Goal: Navigation & Orientation: Find specific page/section

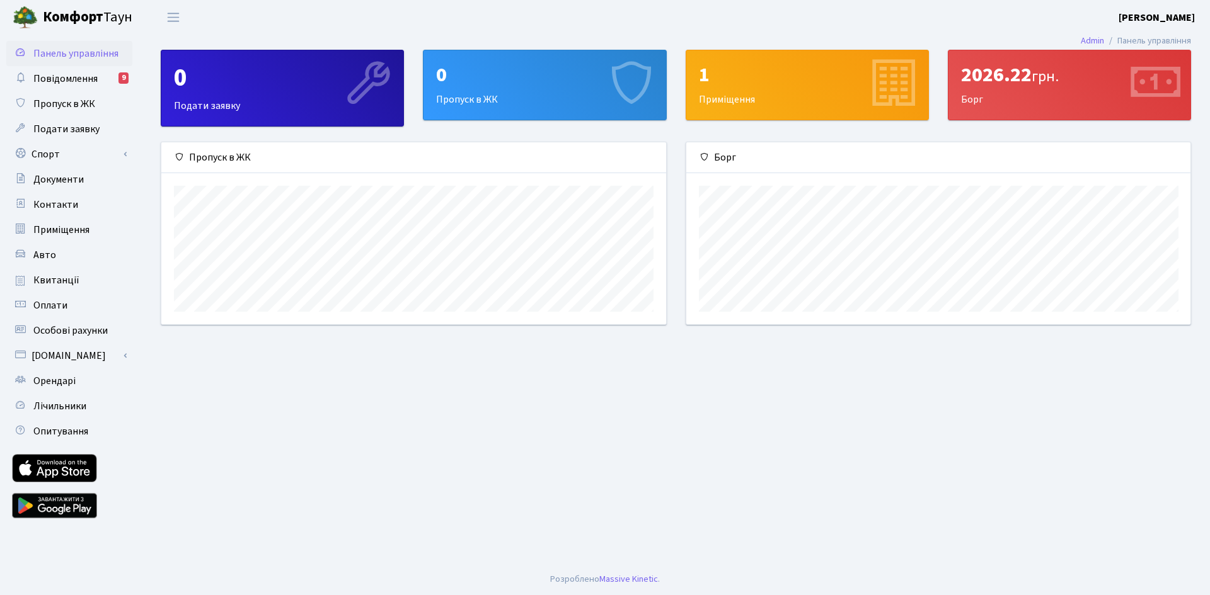
scroll to position [182, 504]
click at [77, 331] on span "Особові рахунки" at bounding box center [70, 331] width 74 height 14
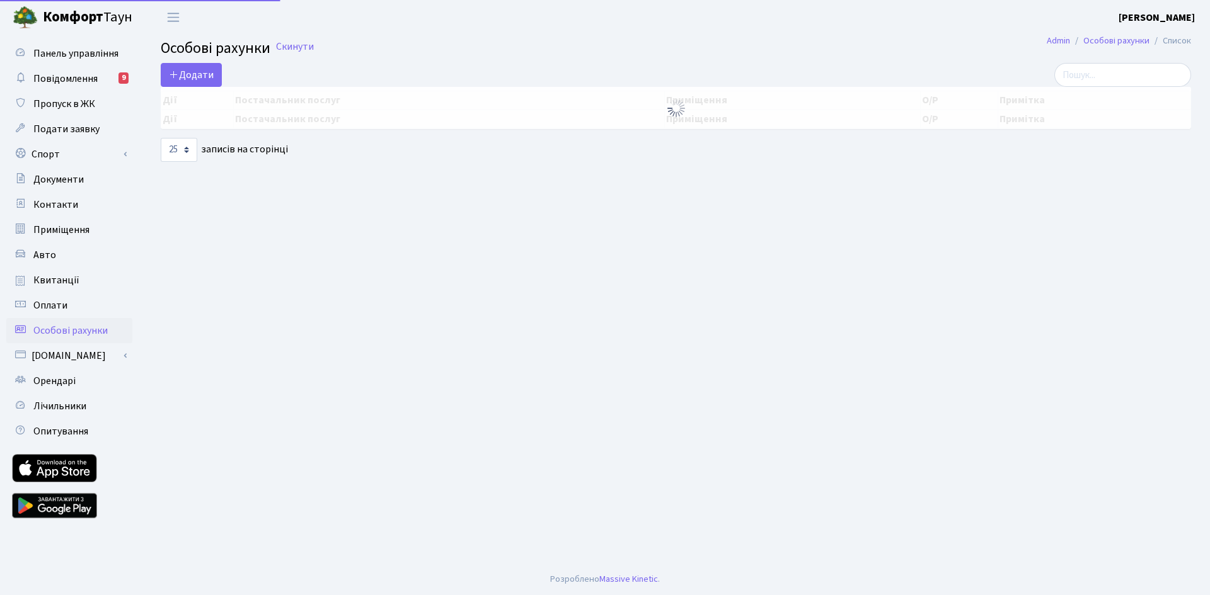
select select "25"
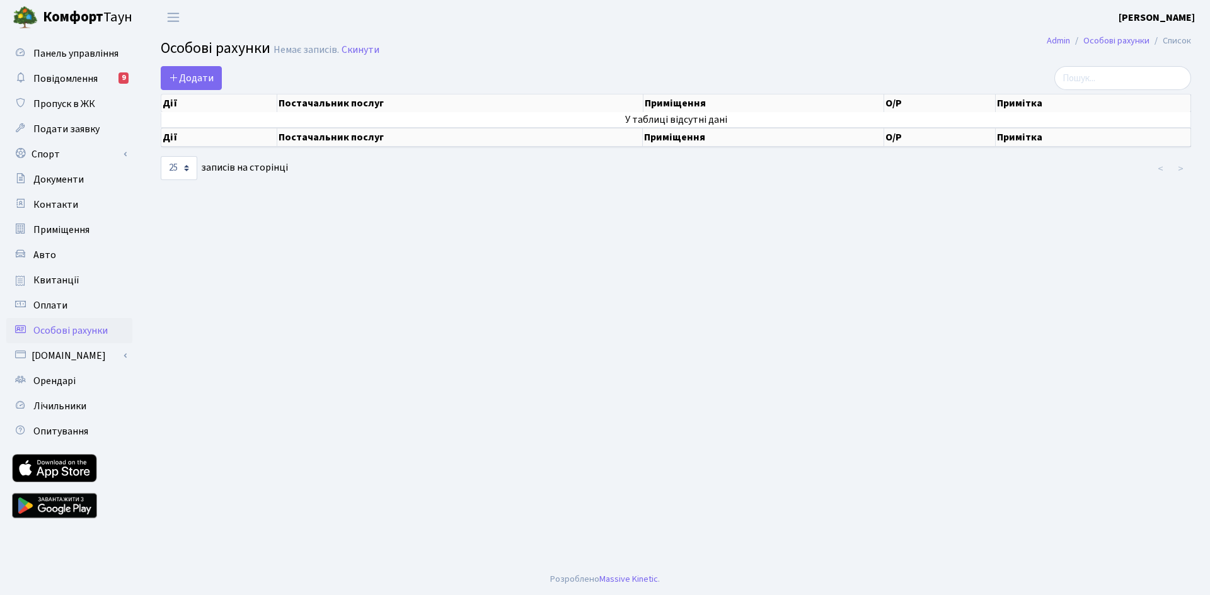
click at [762, 142] on th "Приміщення" at bounding box center [763, 137] width 241 height 19
click at [401, 110] on th "Постачальник послуг" at bounding box center [459, 103] width 365 height 18
click at [59, 277] on span "Квитанції" at bounding box center [56, 280] width 46 height 14
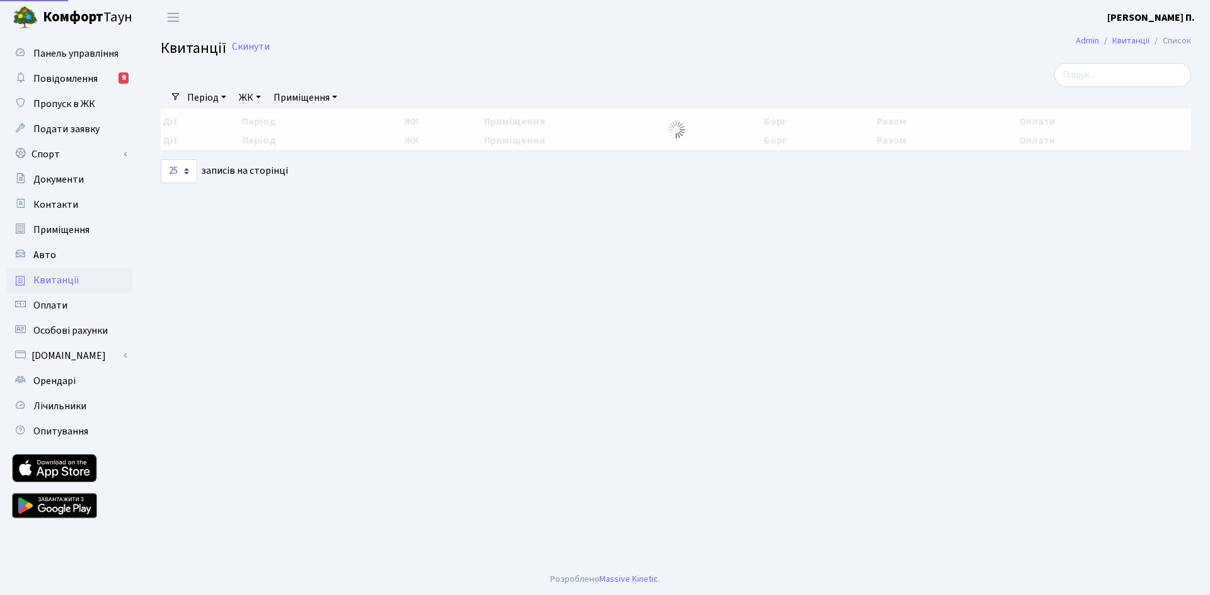
select select "25"
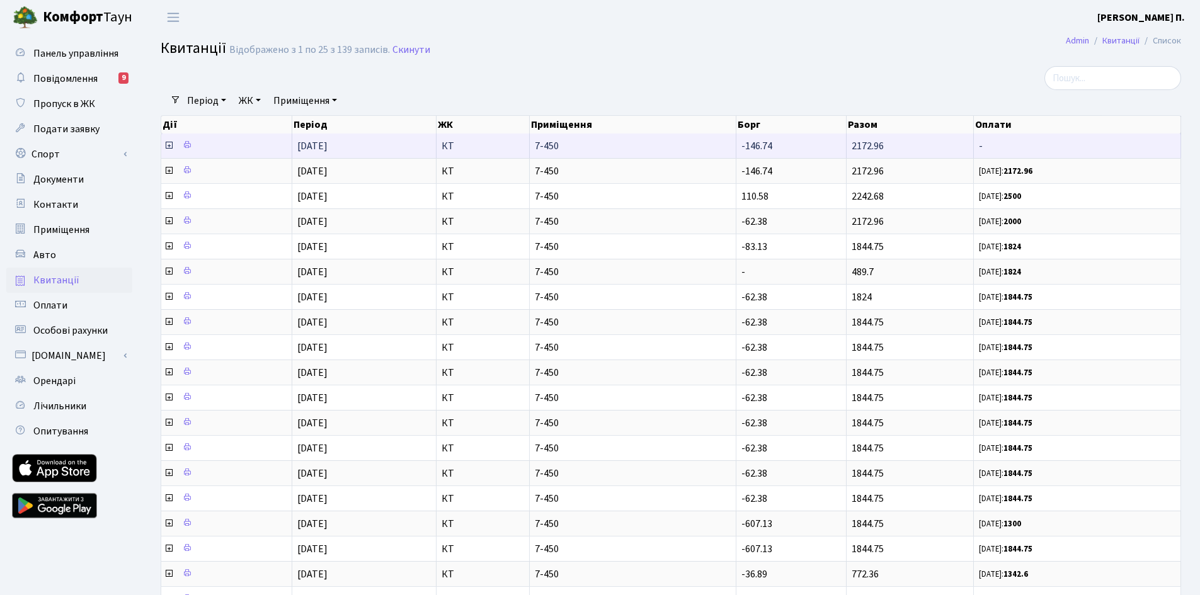
click at [313, 147] on span "01.09.2025" at bounding box center [312, 146] width 30 height 14
click at [167, 144] on icon at bounding box center [169, 145] width 10 height 10
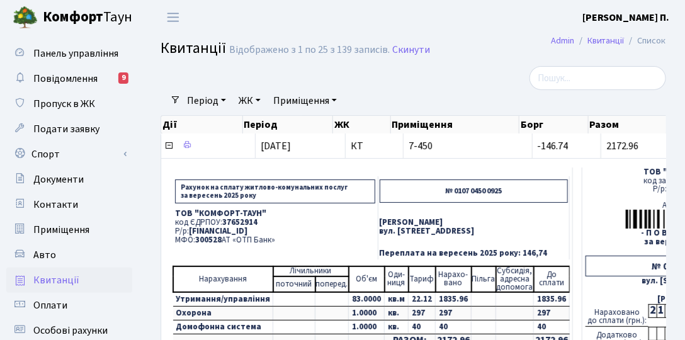
drag, startPoint x: 266, startPoint y: 229, endPoint x: 294, endPoint y: 232, distance: 27.2
click at [248, 232] on span "UA063005280000026000000026495" at bounding box center [218, 231] width 59 height 11
drag, startPoint x: 536, startPoint y: 215, endPoint x: 457, endPoint y: 195, distance: 82.1
click at [457, 195] on tbody "Рахунок на сплату житлово-комунальних послуг за вересень 2025 року № 0107 0450 …" at bounding box center [371, 217] width 397 height 83
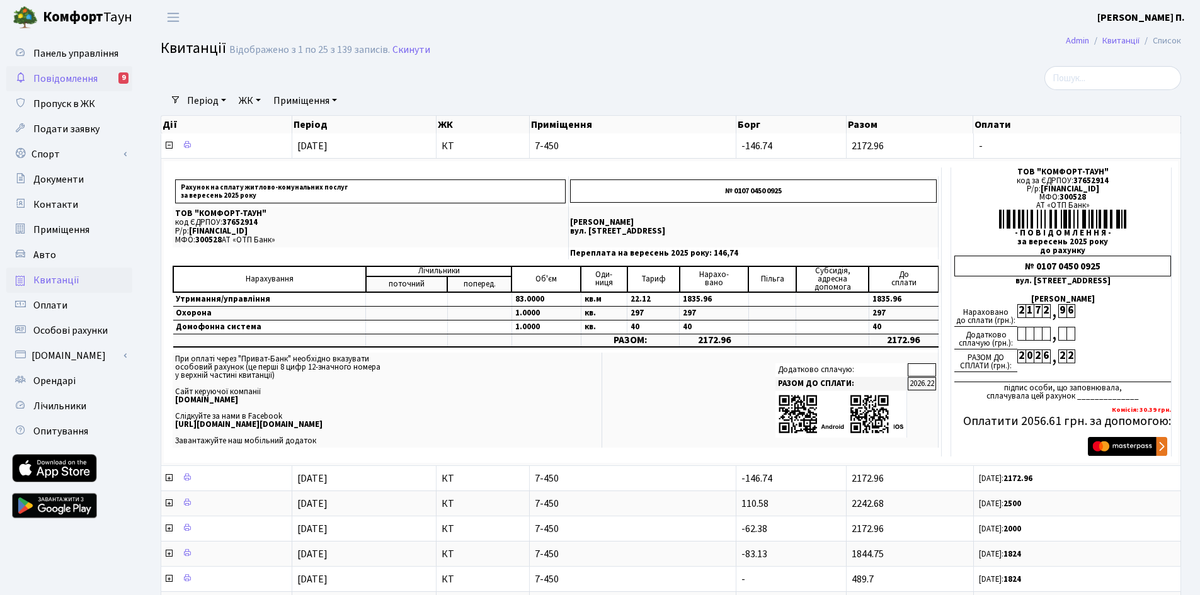
click at [62, 79] on span "Повідомлення" at bounding box center [65, 79] width 64 height 14
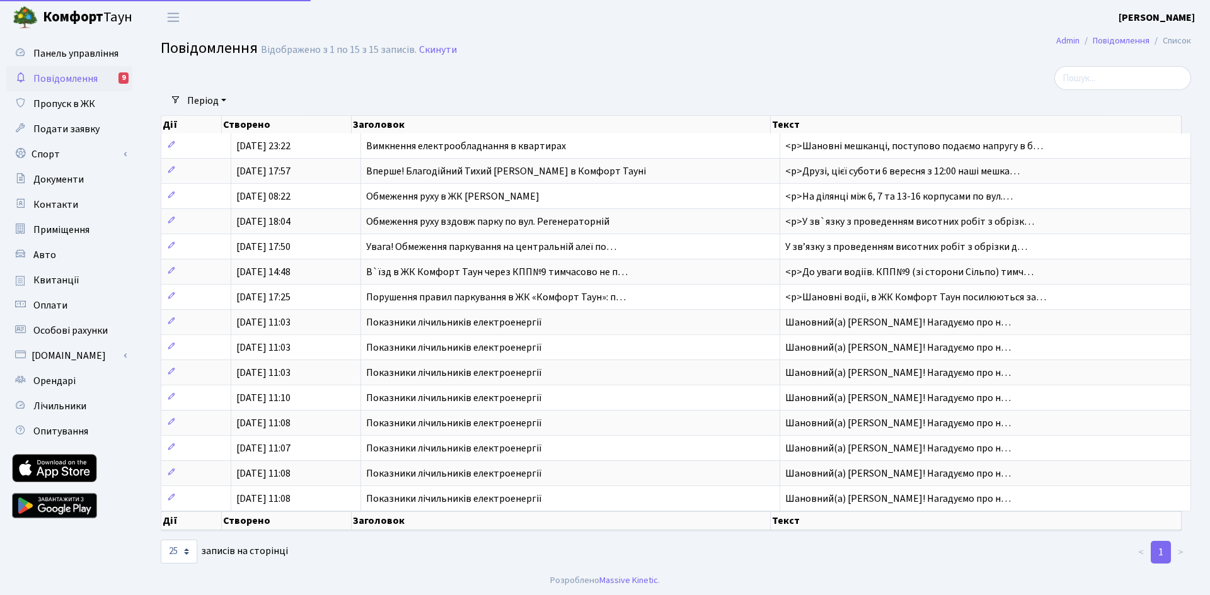
select select "25"
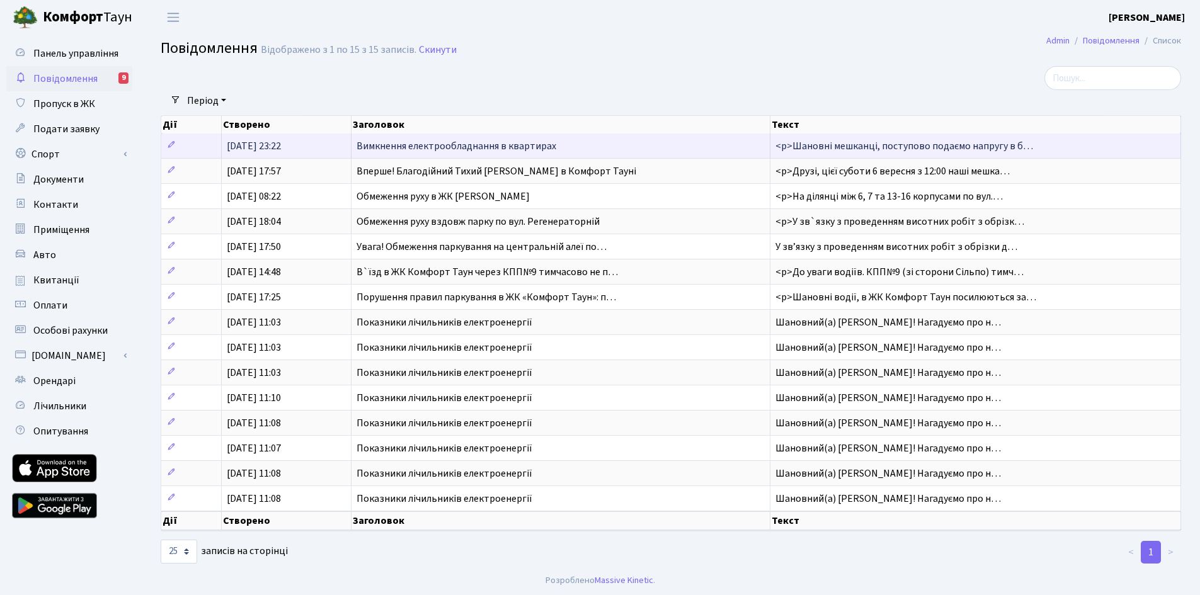
click at [506, 149] on span "Вимкнення електрообладнання в квартирах" at bounding box center [457, 146] width 200 height 14
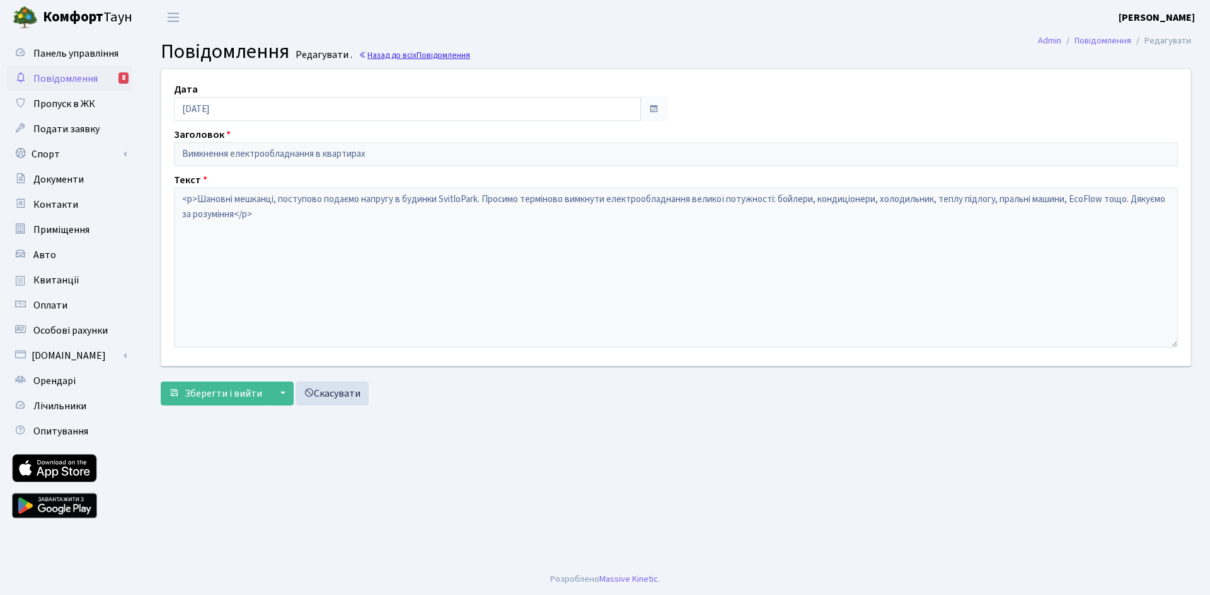
click at [383, 54] on link "Назад до всіх Повідомлення" at bounding box center [414, 55] width 112 height 12
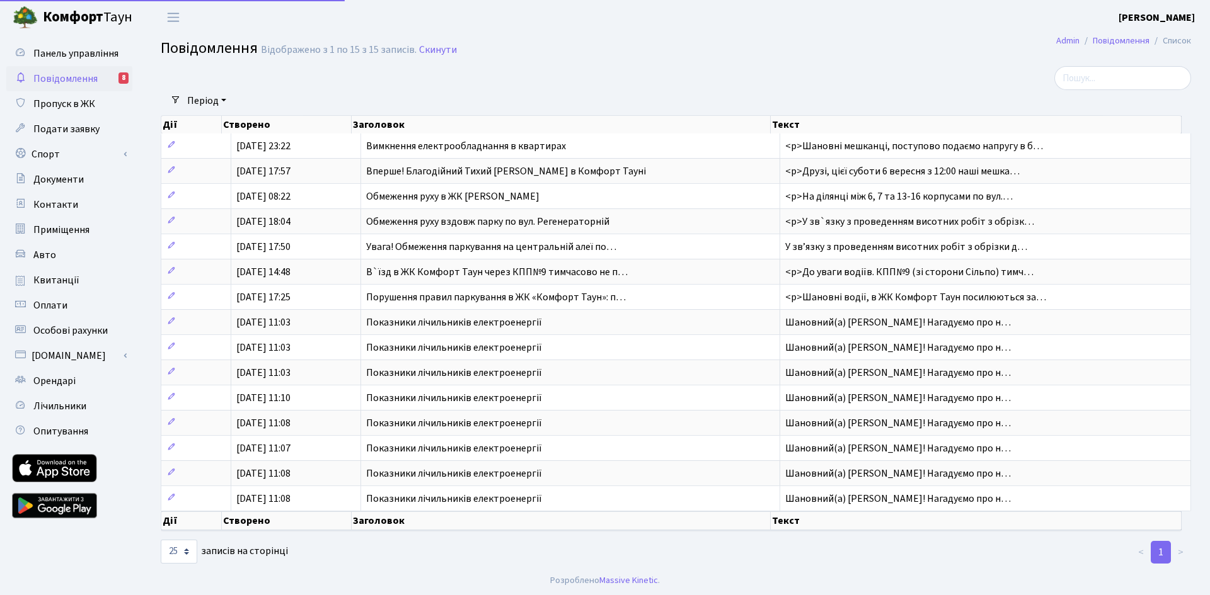
select select "25"
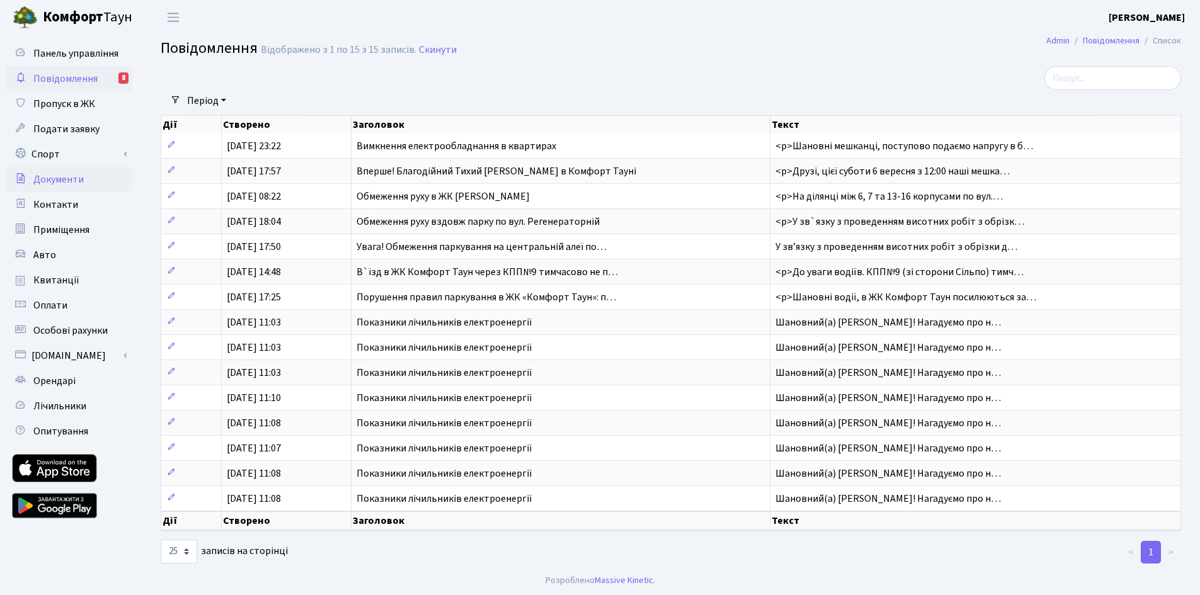
click at [70, 183] on span "Документи" at bounding box center [58, 180] width 50 height 14
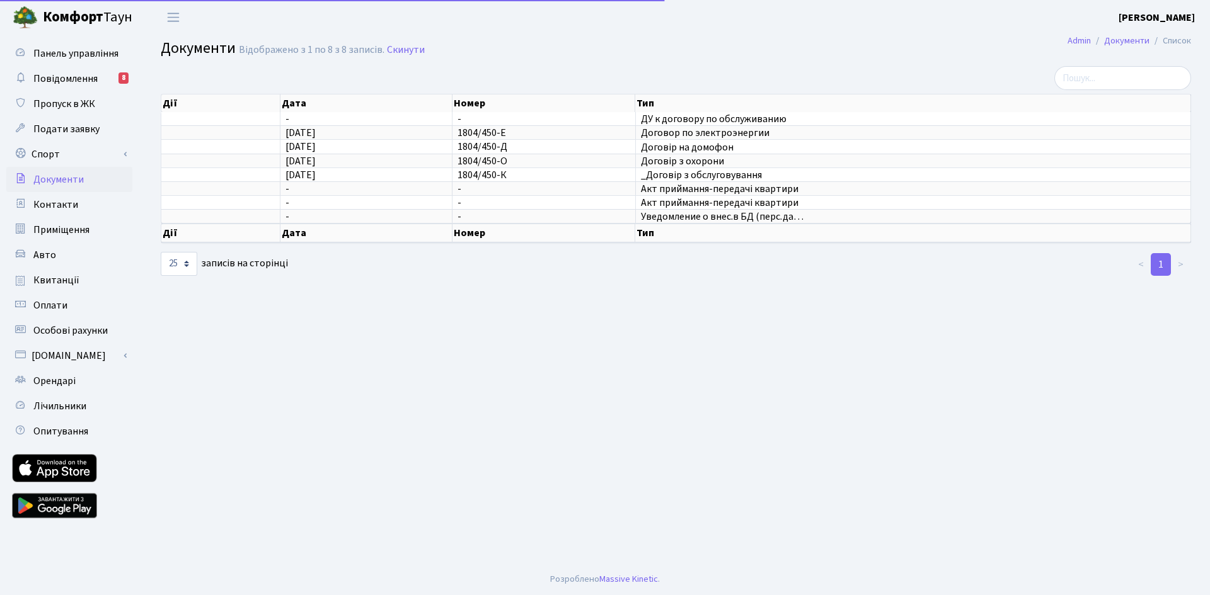
select select "25"
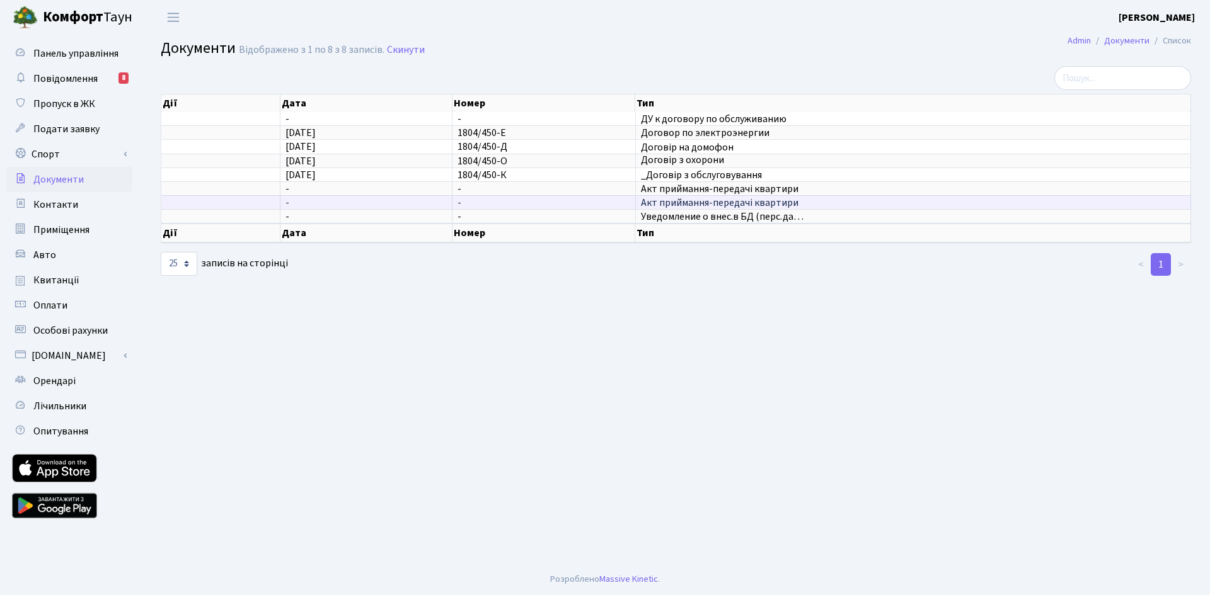
scroll to position [2, 0]
click at [52, 199] on span "Контакти" at bounding box center [55, 205] width 45 height 14
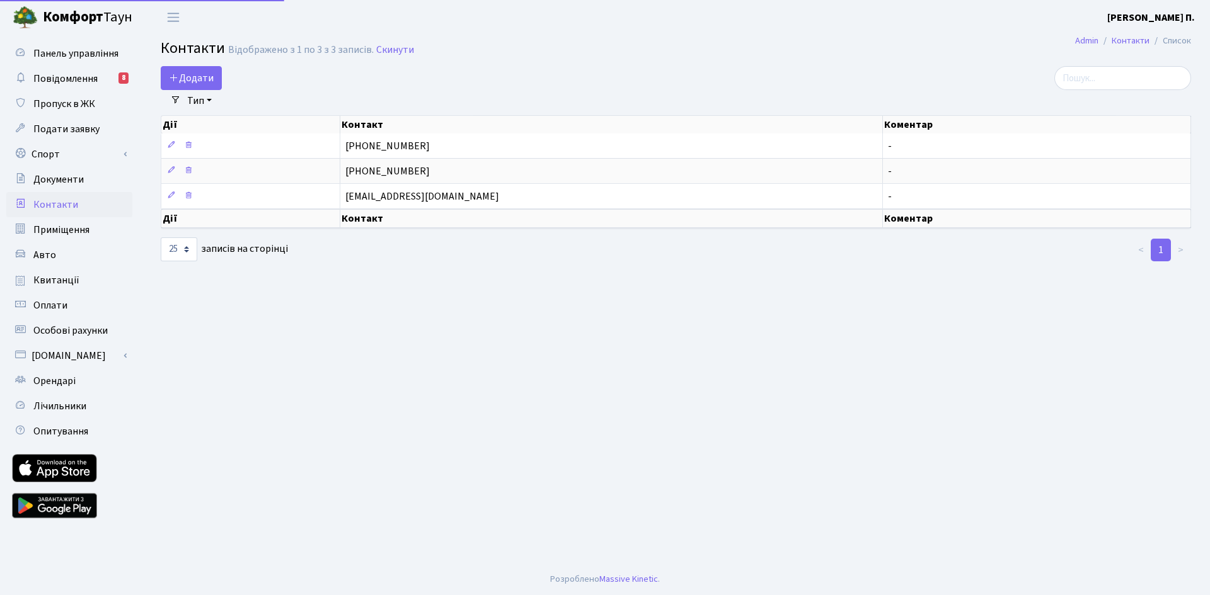
select select "25"
click at [66, 231] on span "Приміщення" at bounding box center [61, 230] width 56 height 14
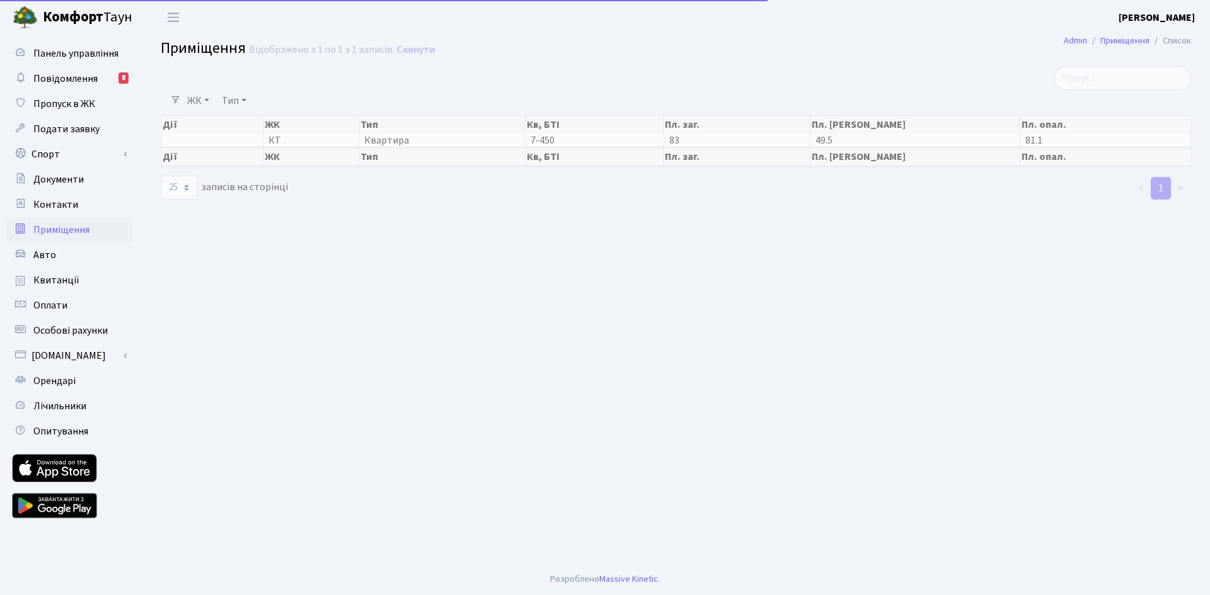
select select "25"
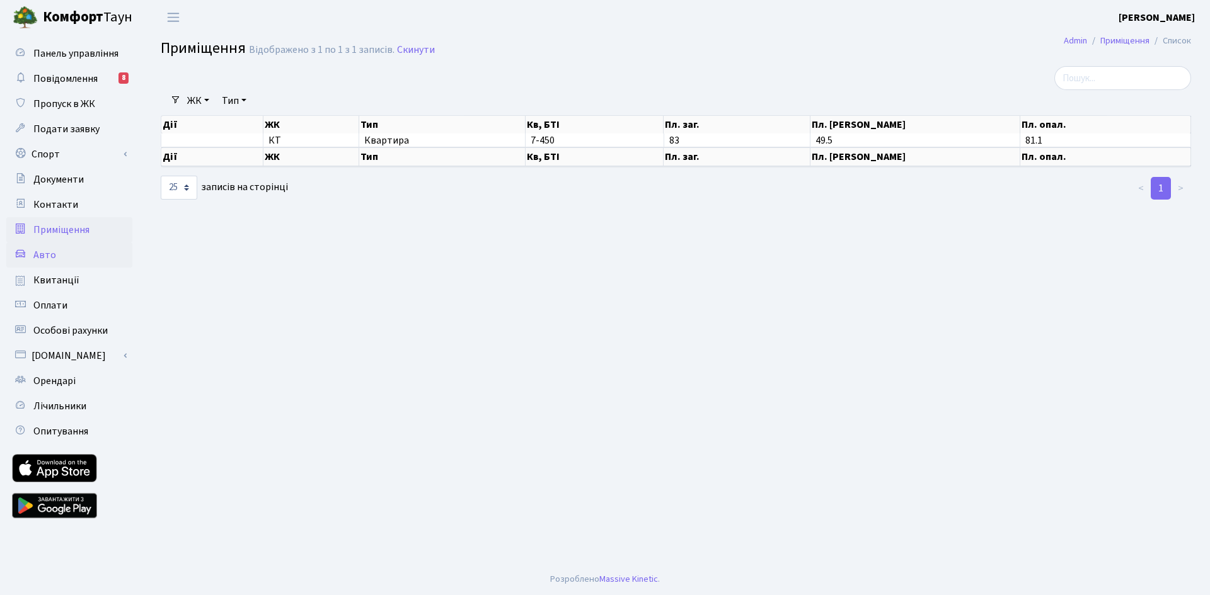
click at [55, 257] on link "Авто" at bounding box center [69, 255] width 126 height 25
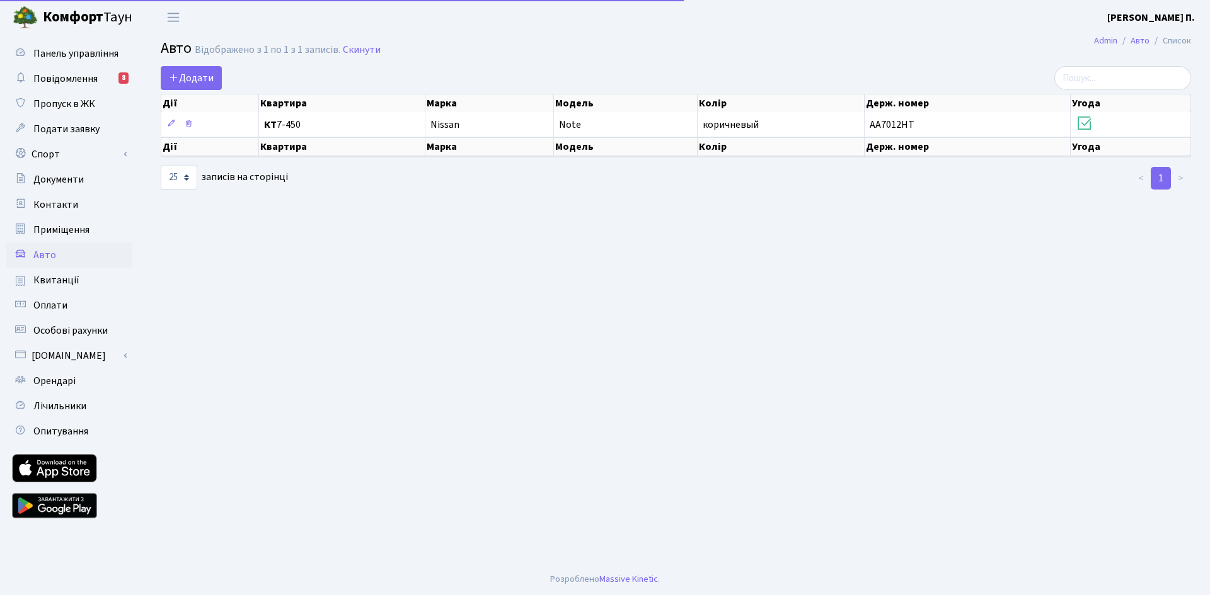
select select "25"
click at [72, 285] on span "Квитанції" at bounding box center [56, 280] width 46 height 14
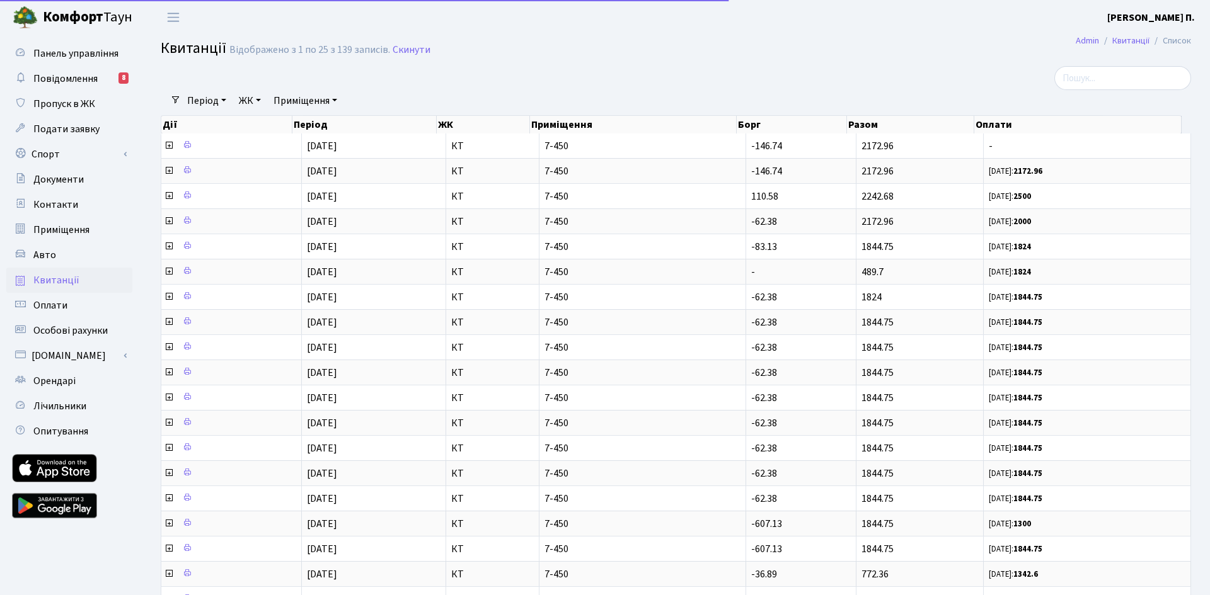
select select "25"
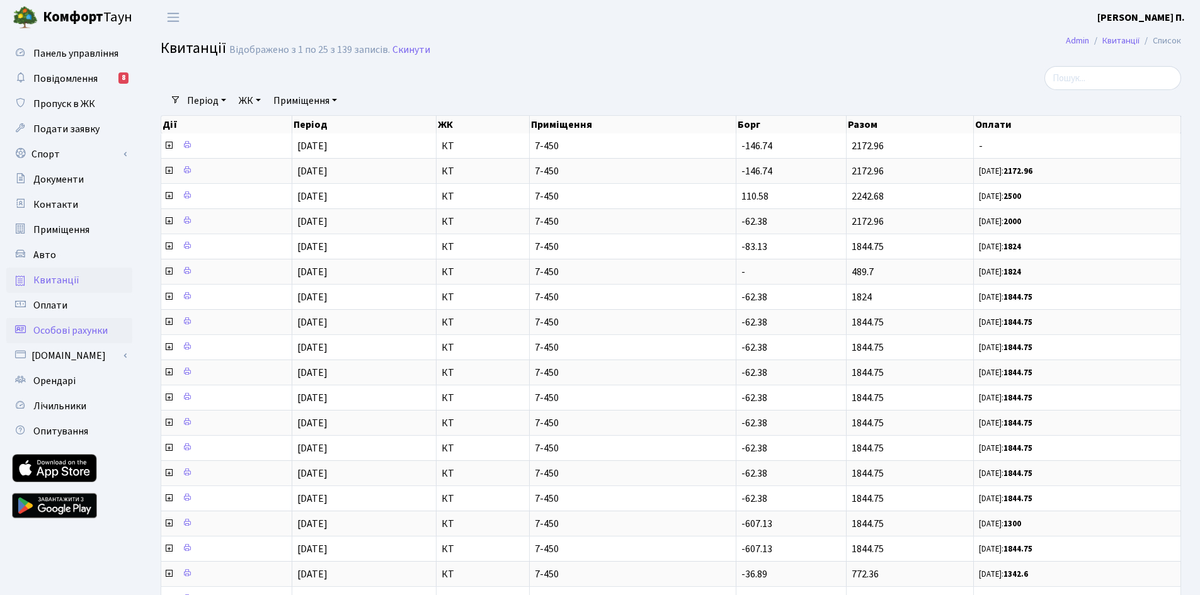
click at [52, 331] on span "Особові рахунки" at bounding box center [70, 331] width 74 height 14
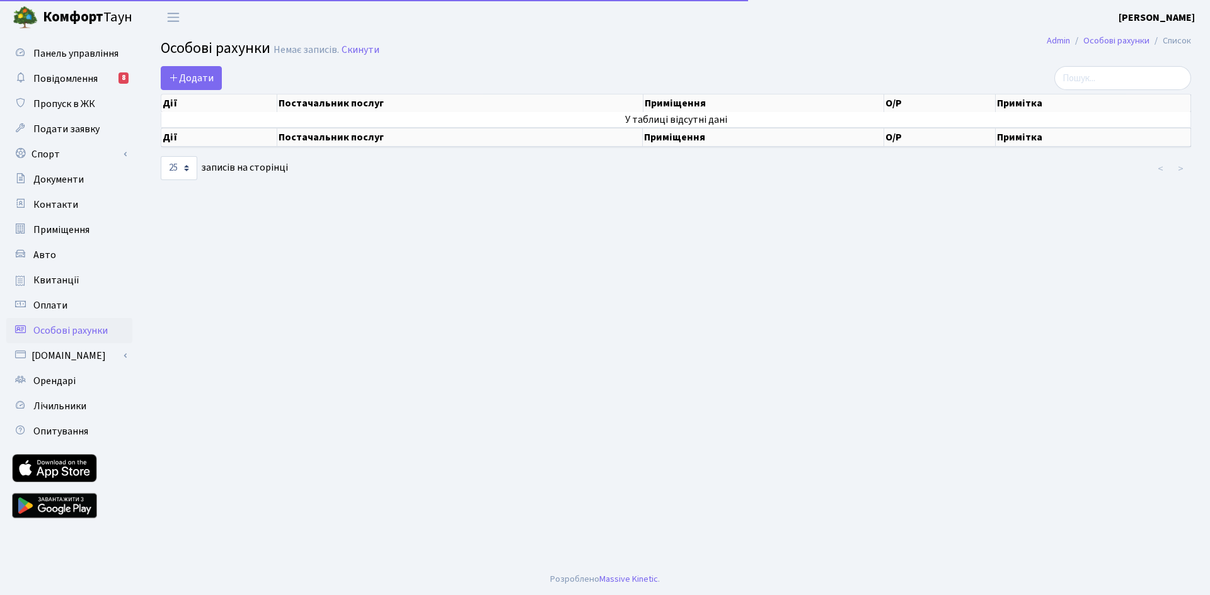
select select "25"
click at [62, 306] on span "Оплати" at bounding box center [50, 306] width 34 height 14
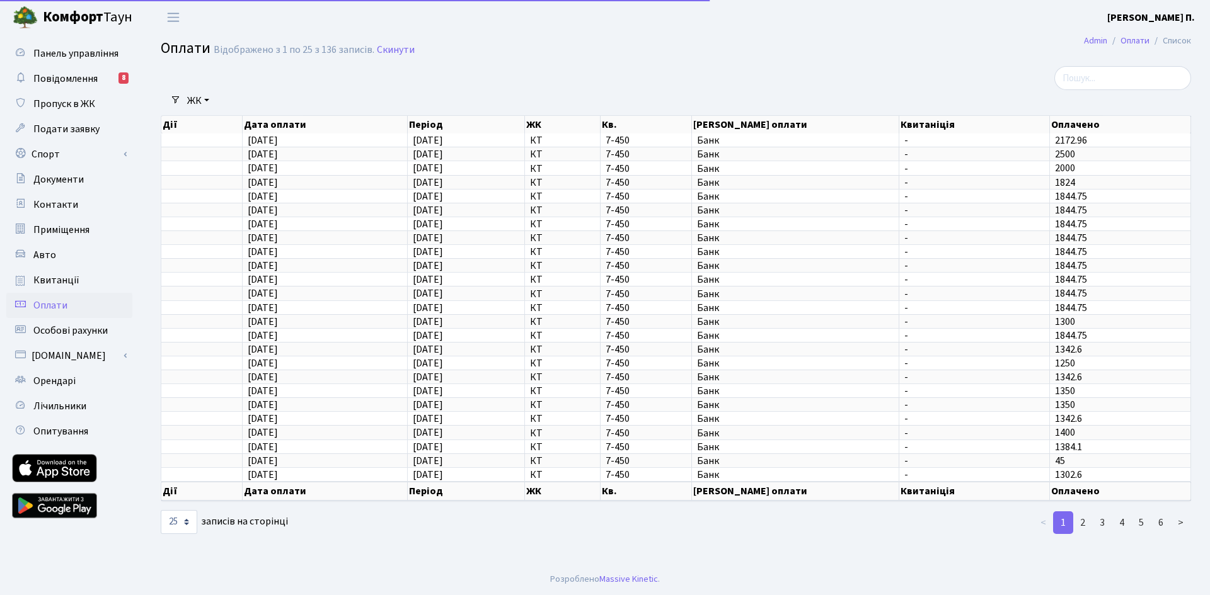
select select "25"
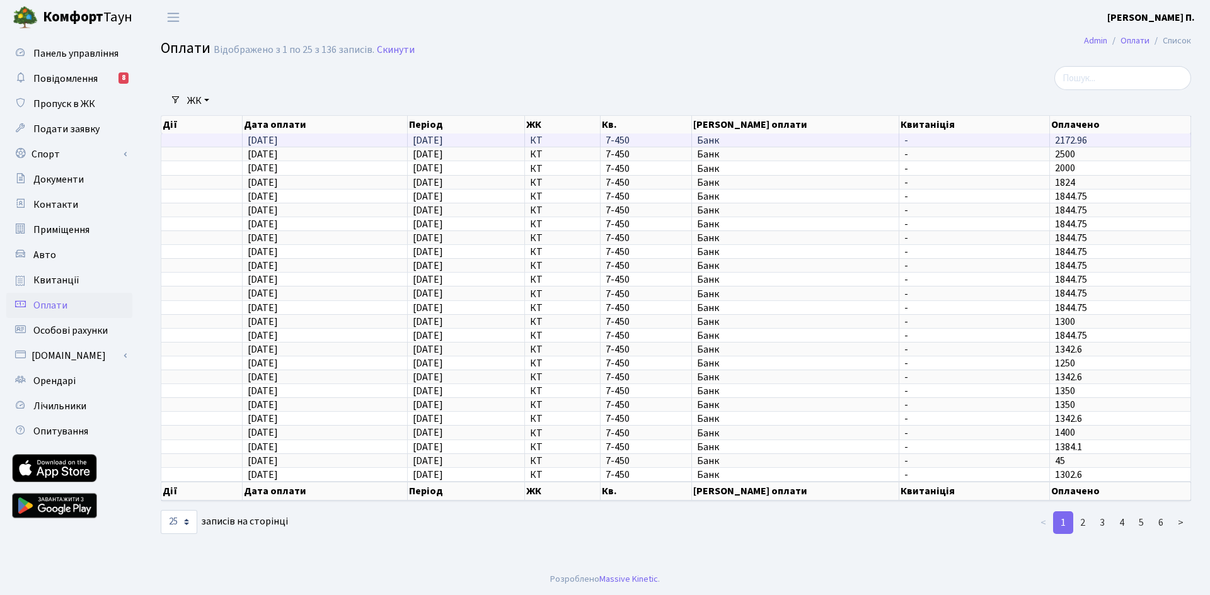
click at [276, 142] on span "[DATE]" at bounding box center [263, 141] width 30 height 14
click at [753, 144] on span "Банк" at bounding box center [795, 140] width 196 height 10
click at [1091, 42] on link "Admin" at bounding box center [1095, 40] width 23 height 13
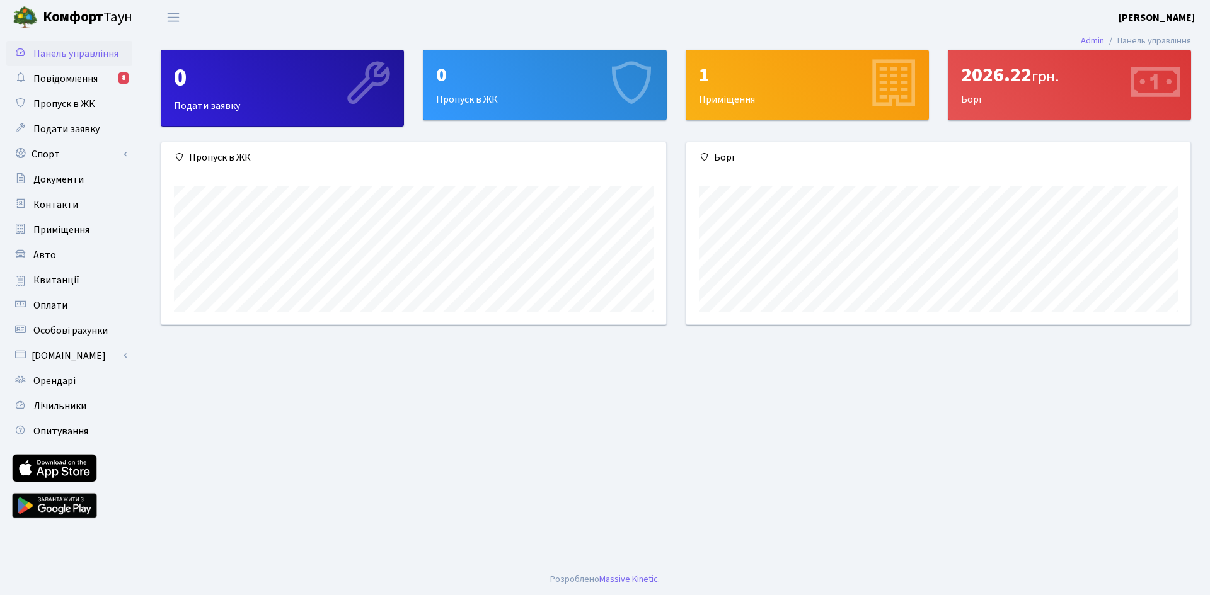
scroll to position [182, 504]
click at [1158, 86] on icon at bounding box center [1154, 85] width 60 height 60
click at [52, 76] on span "Повідомлення" at bounding box center [65, 79] width 64 height 14
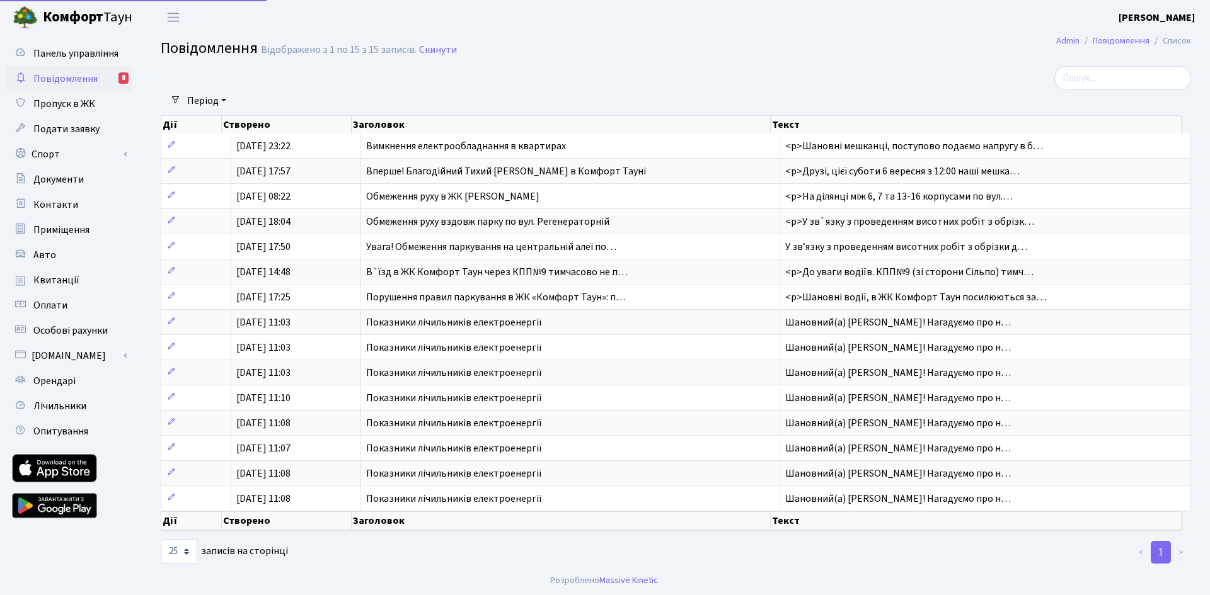
select select "25"
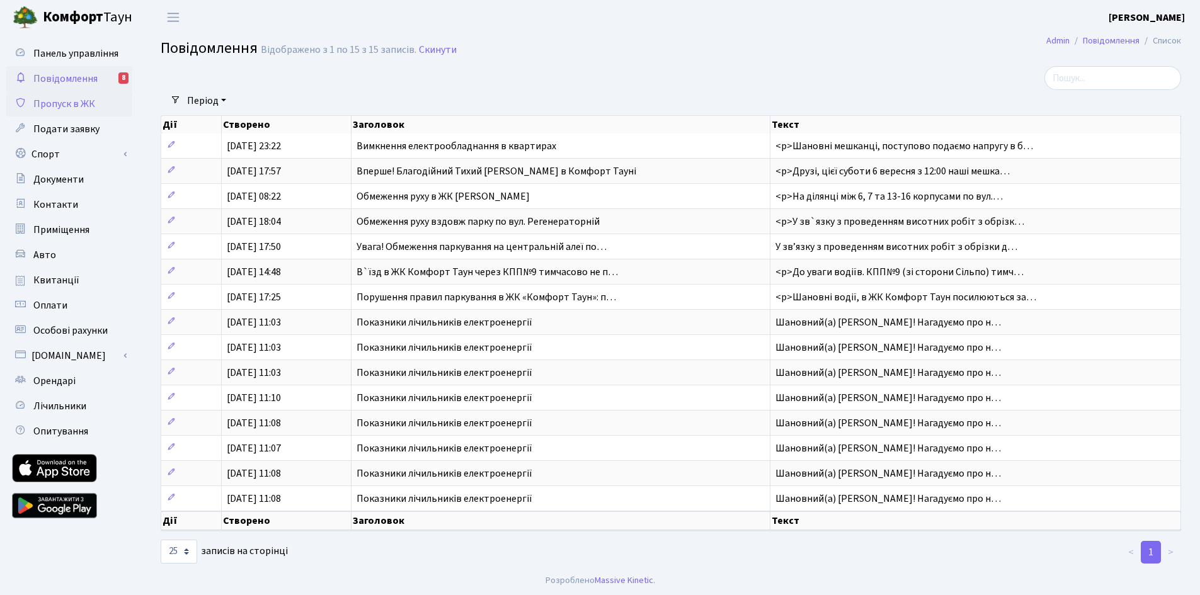
click at [67, 103] on span "Пропуск в ЖК" at bounding box center [64, 104] width 62 height 14
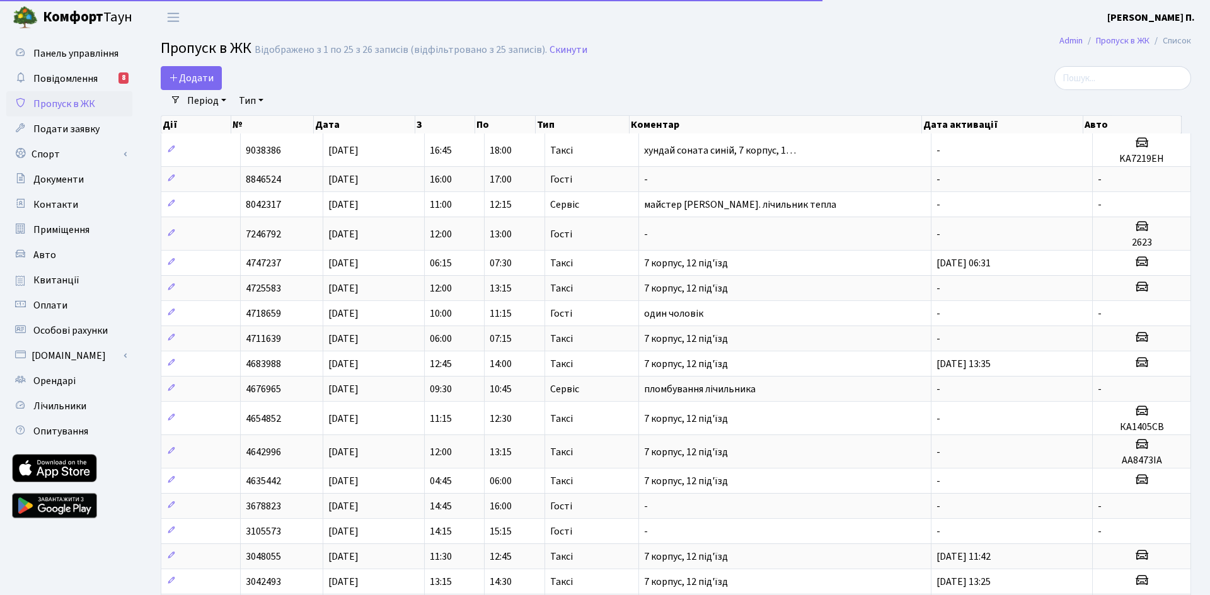
select select "25"
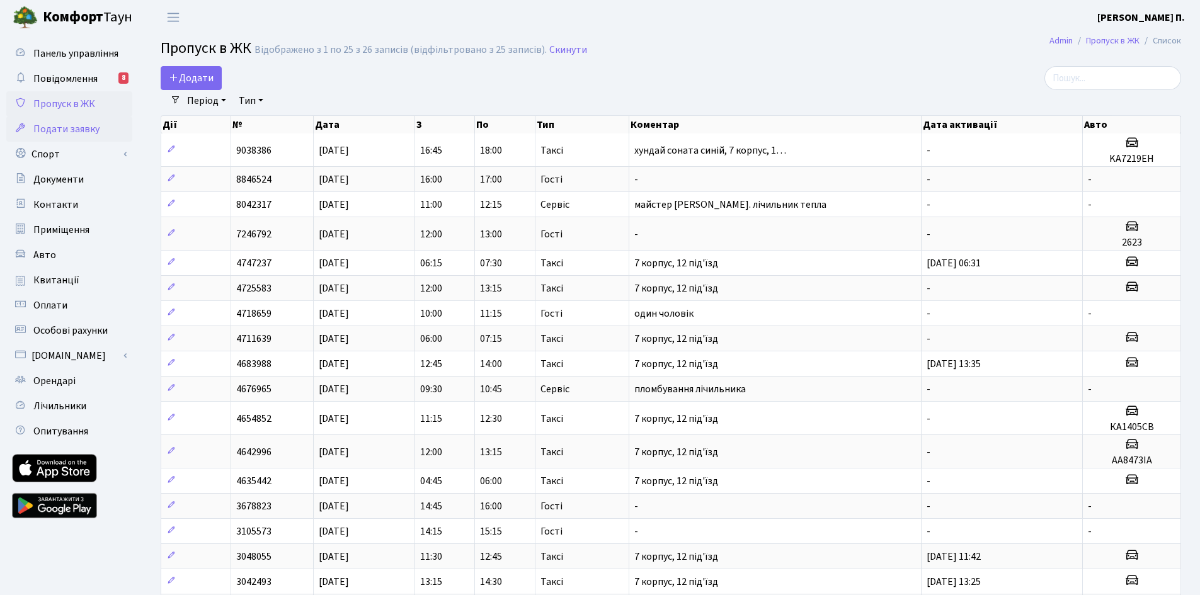
click at [58, 135] on span "Подати заявку" at bounding box center [66, 129] width 66 height 14
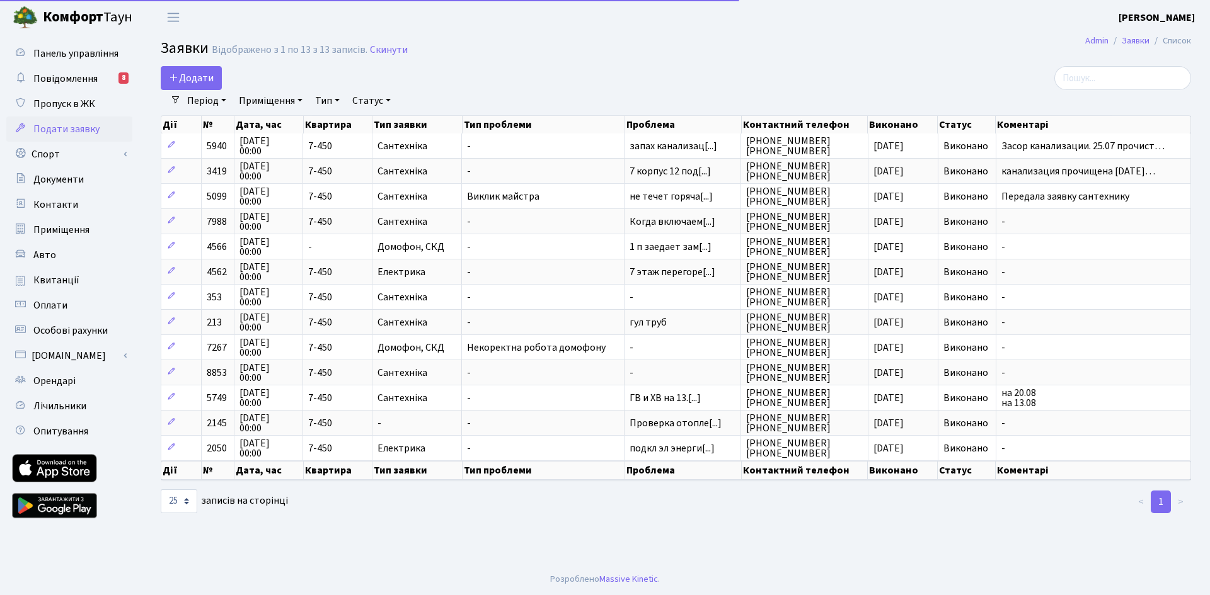
select select "25"
click at [54, 180] on span "Документи" at bounding box center [58, 180] width 50 height 14
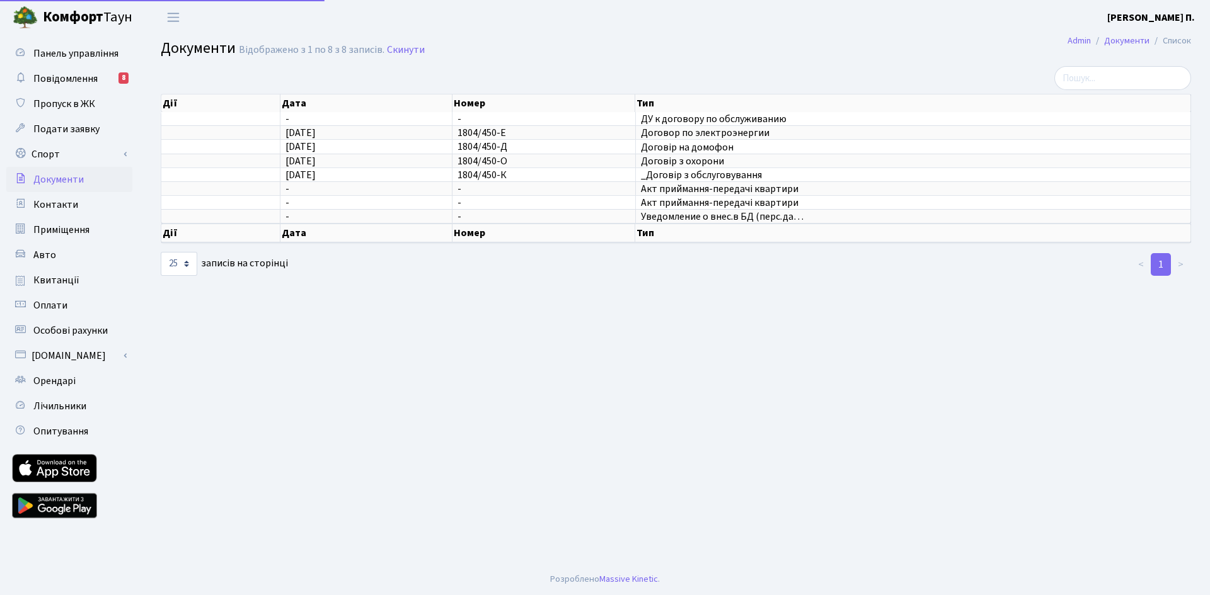
select select "25"
click at [68, 209] on span "Контакти" at bounding box center [55, 205] width 45 height 14
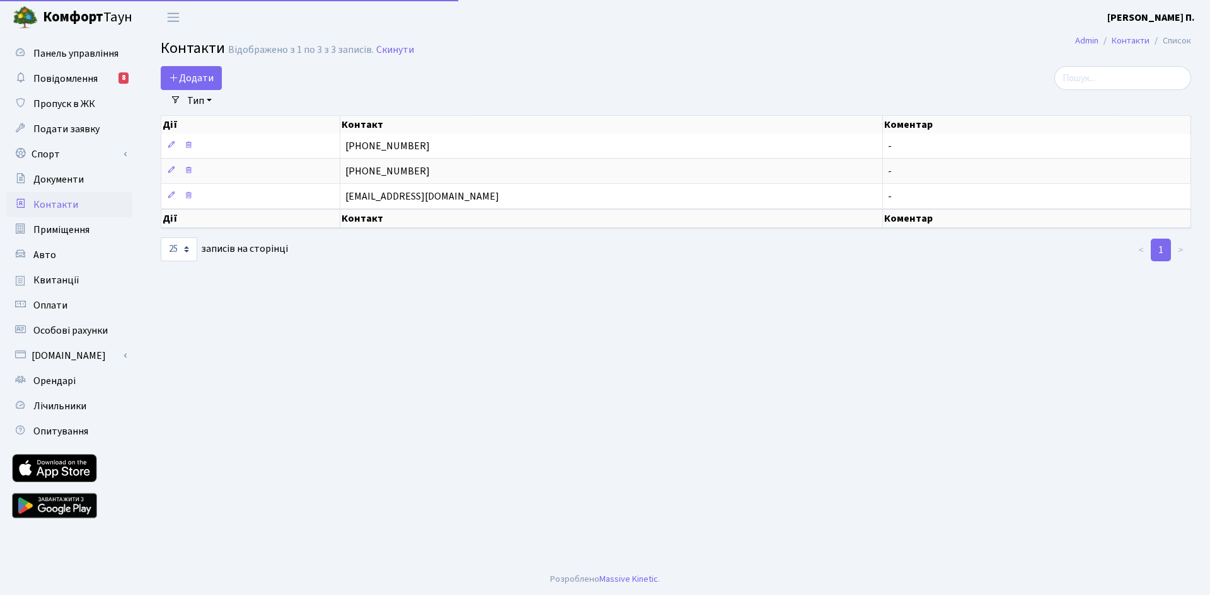
select select "25"
click at [57, 80] on span "Повідомлення" at bounding box center [65, 79] width 64 height 14
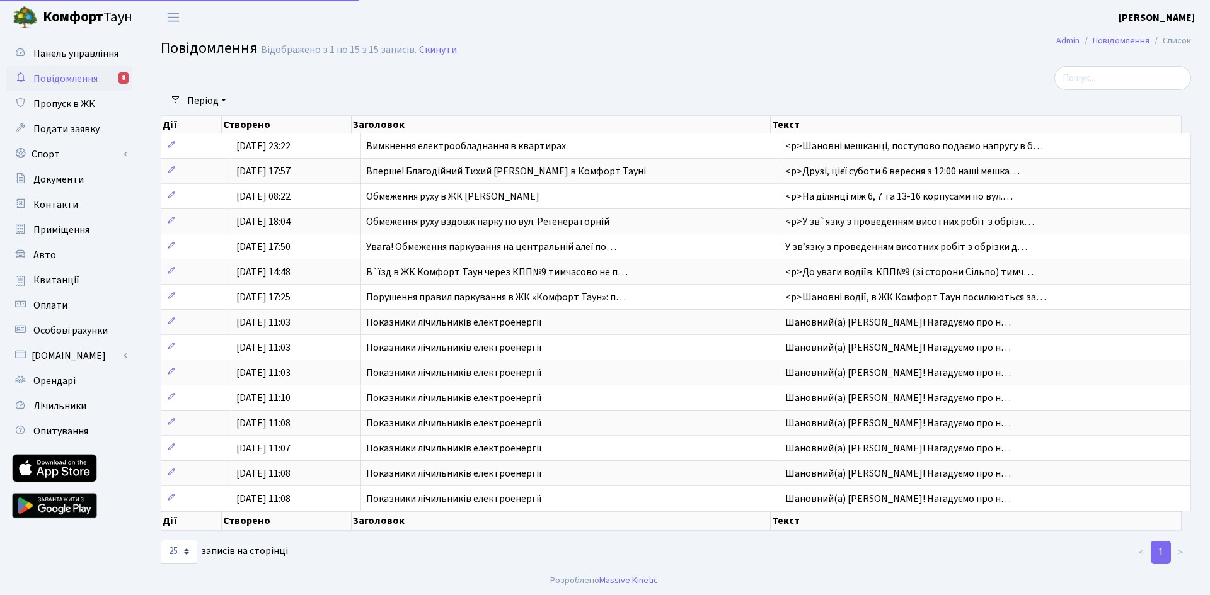
select select "25"
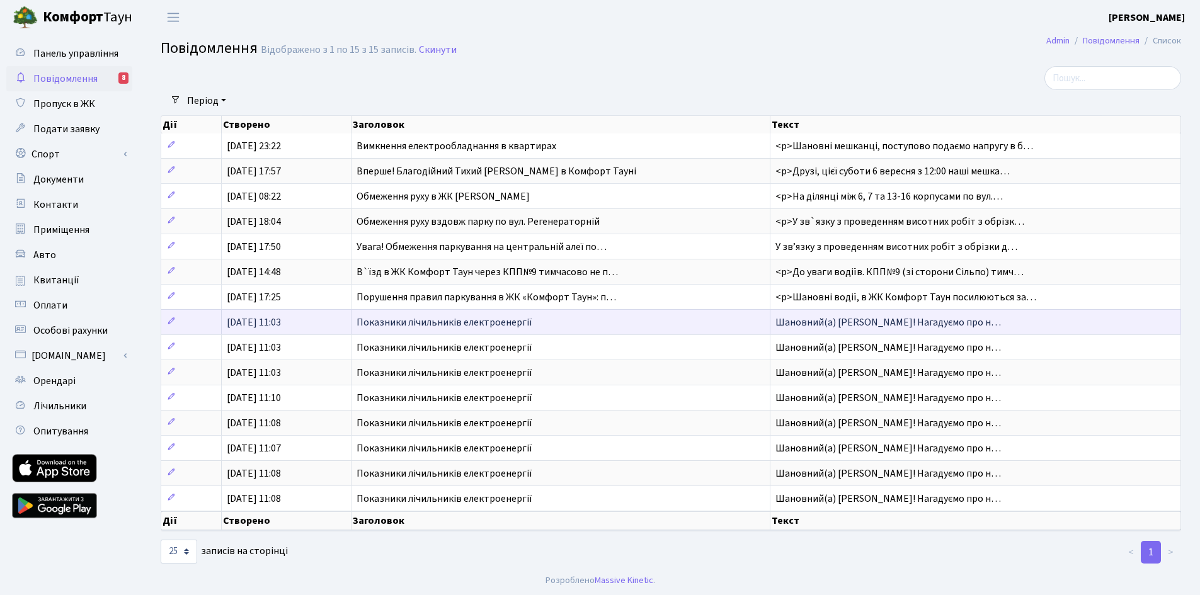
click at [523, 321] on span "Показники лічильників електроенергії" at bounding box center [445, 323] width 176 height 14
